Goal: Navigation & Orientation: Understand site structure

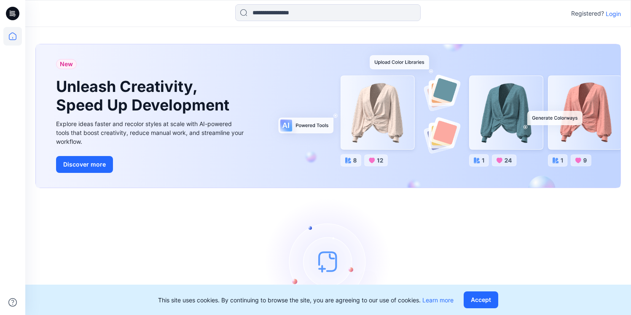
click at [618, 11] on p "Login" at bounding box center [613, 13] width 15 height 9
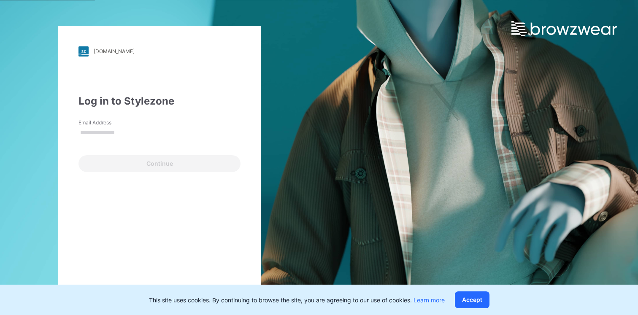
click at [124, 138] on input "Email Address" at bounding box center [159, 132] width 162 height 13
type input "**********"
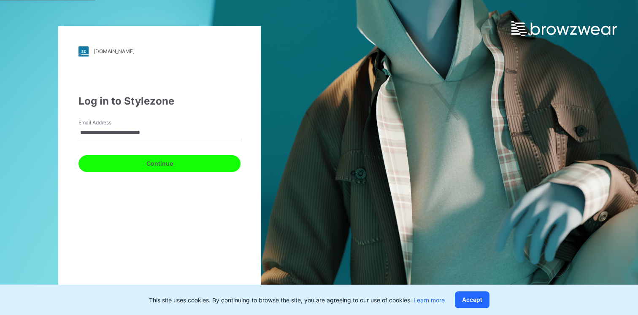
click at [168, 158] on button "Continue" at bounding box center [159, 163] width 162 height 17
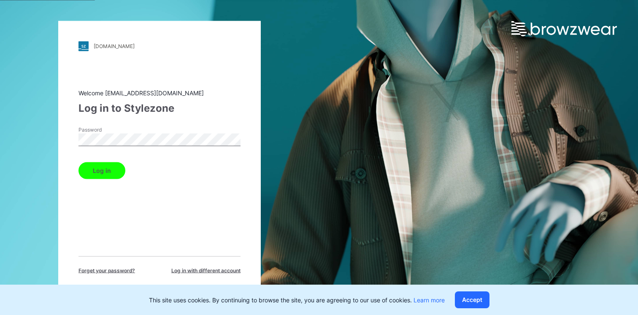
click at [115, 164] on button "Log in" at bounding box center [101, 170] width 47 height 17
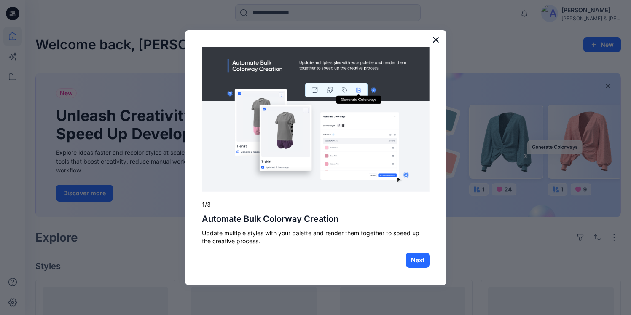
click at [435, 40] on button "×" at bounding box center [436, 39] width 8 height 13
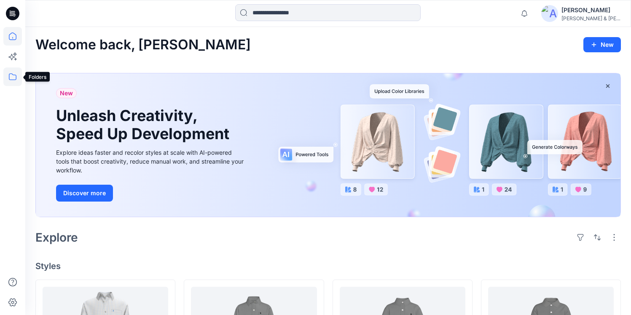
click at [11, 76] on icon at bounding box center [12, 76] width 19 height 19
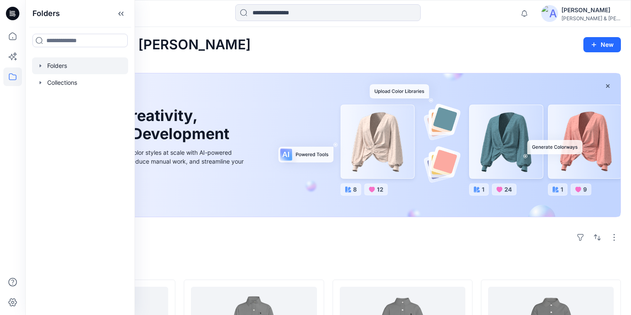
click at [58, 65] on div at bounding box center [80, 65] width 96 height 17
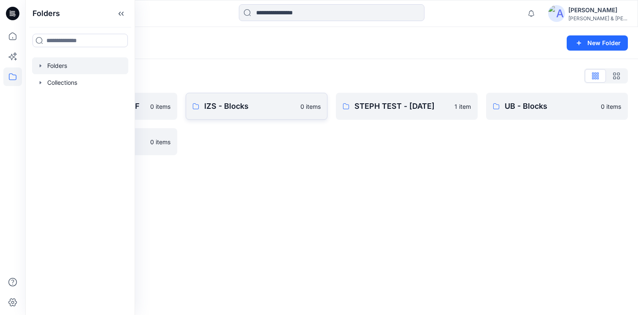
click at [239, 112] on link "IZS - Blocks 0 items" at bounding box center [257, 106] width 142 height 27
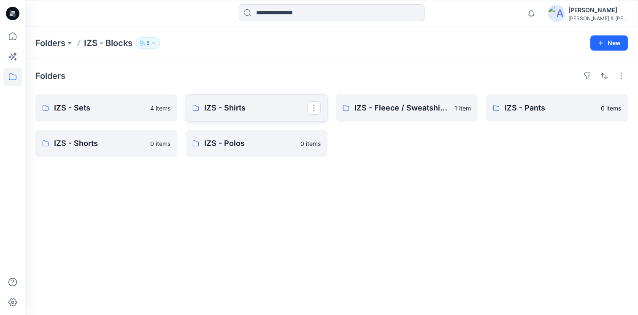
click at [258, 111] on p "IZS - Shirts" at bounding box center [255, 108] width 103 height 12
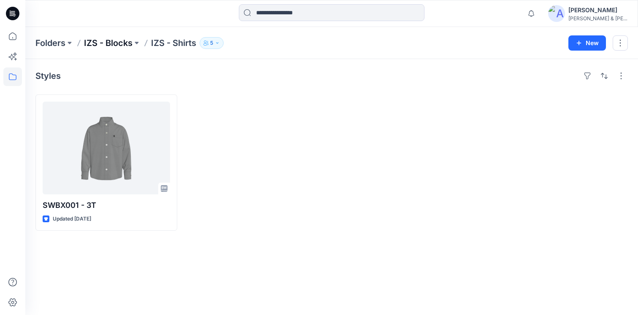
click at [120, 45] on p "IZS - Blocks" at bounding box center [108, 43] width 48 height 12
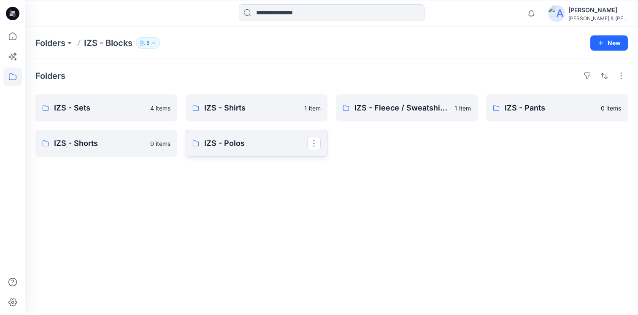
click at [221, 138] on p "IZS - Polos" at bounding box center [255, 143] width 103 height 12
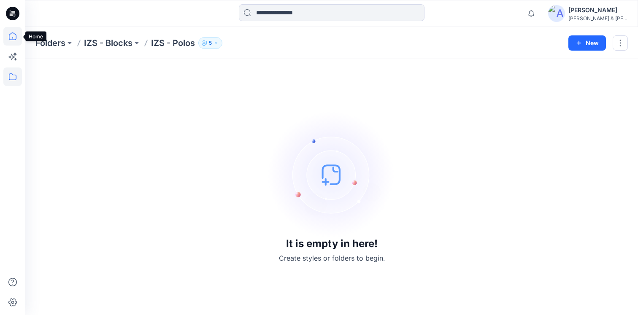
click at [12, 39] on icon at bounding box center [12, 36] width 19 height 19
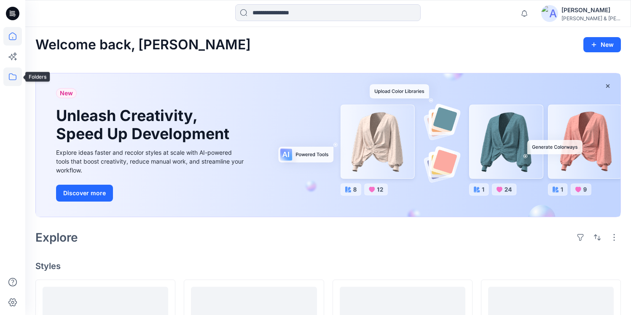
click at [10, 75] on icon at bounding box center [12, 76] width 19 height 19
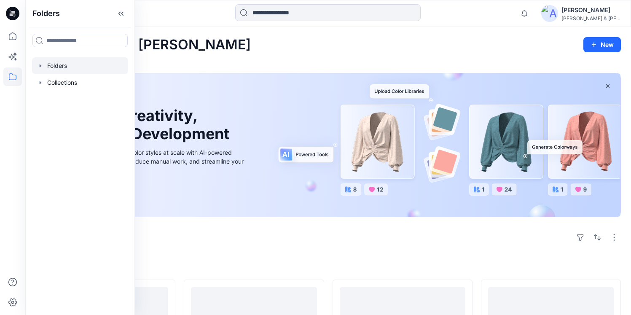
click at [53, 70] on div at bounding box center [80, 65] width 96 height 17
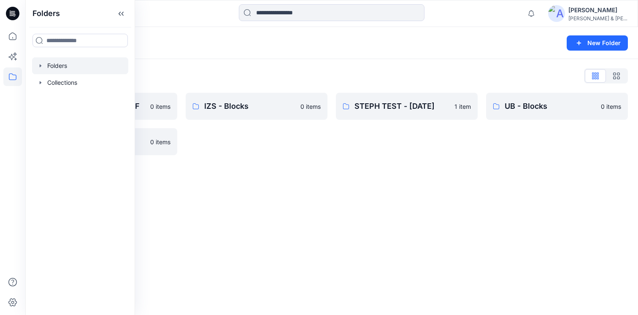
click at [334, 231] on div "Folders New Folder Folders List IZOD SP24 BOYS GOLF 0 items UG - Blocks 0 items…" at bounding box center [331, 171] width 612 height 288
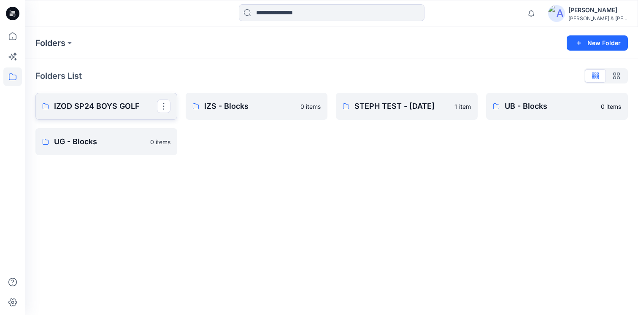
click at [101, 107] on p "IZOD SP24 BOYS GOLF" at bounding box center [105, 106] width 103 height 12
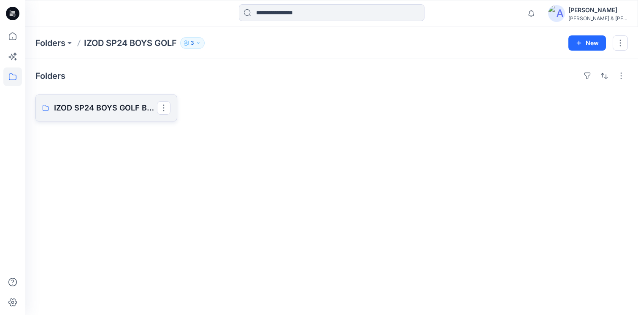
click at [102, 108] on p "IZOD SP24 BOYS GOLF Board" at bounding box center [105, 108] width 103 height 12
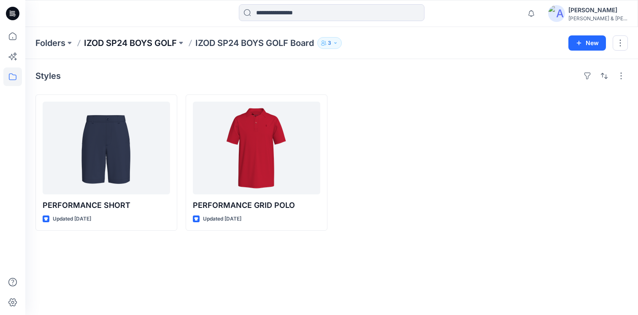
click at [110, 40] on p "IZOD SP24 BOYS GOLF" at bounding box center [130, 43] width 93 height 12
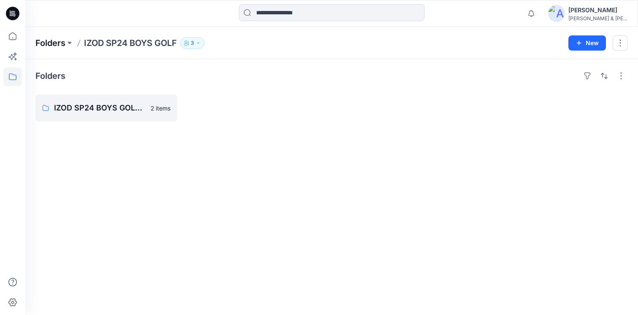
click at [55, 41] on p "Folders" at bounding box center [50, 43] width 30 height 12
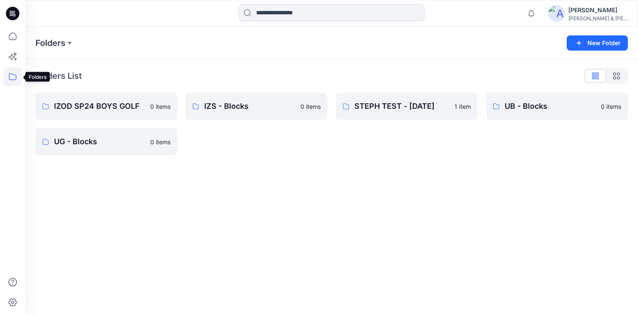
click at [13, 76] on icon at bounding box center [12, 76] width 19 height 19
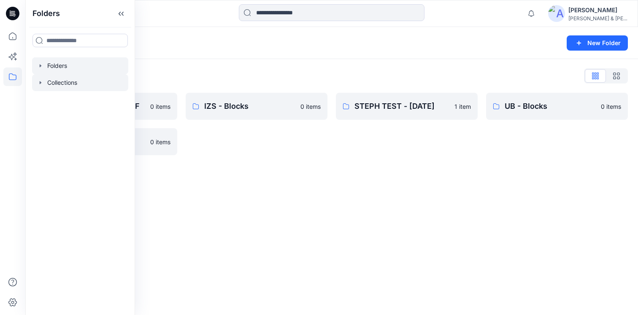
click at [58, 86] on div at bounding box center [80, 82] width 96 height 17
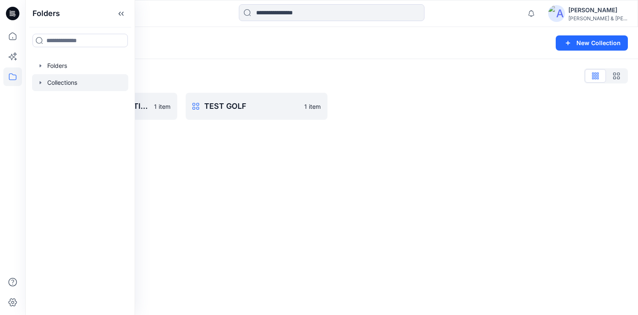
click at [322, 183] on div "Collections New Collection Collections List STEPH TEST COLLECTION - [DATE] 1 it…" at bounding box center [331, 171] width 612 height 288
